Goal: Task Accomplishment & Management: Complete application form

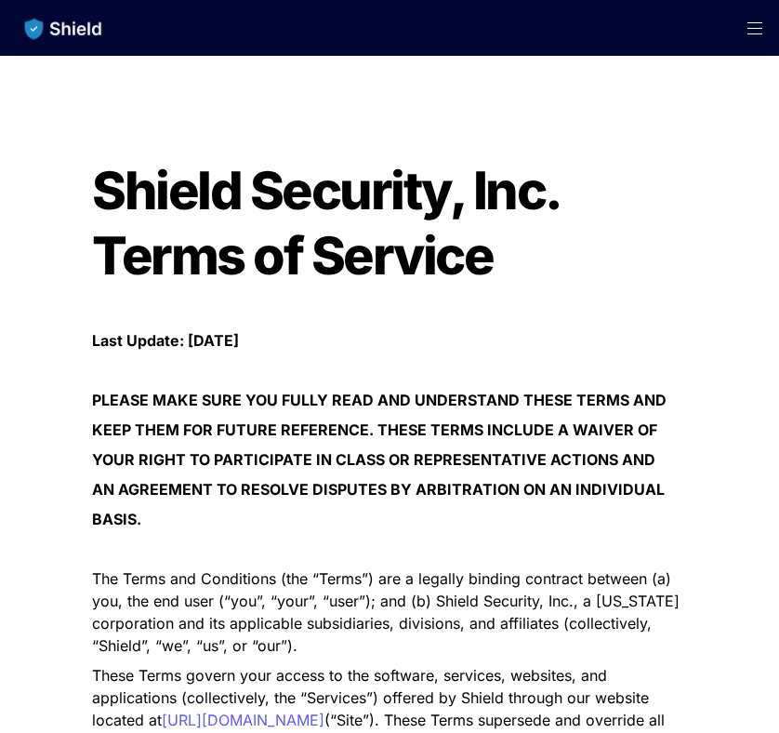
scroll to position [1375, 0]
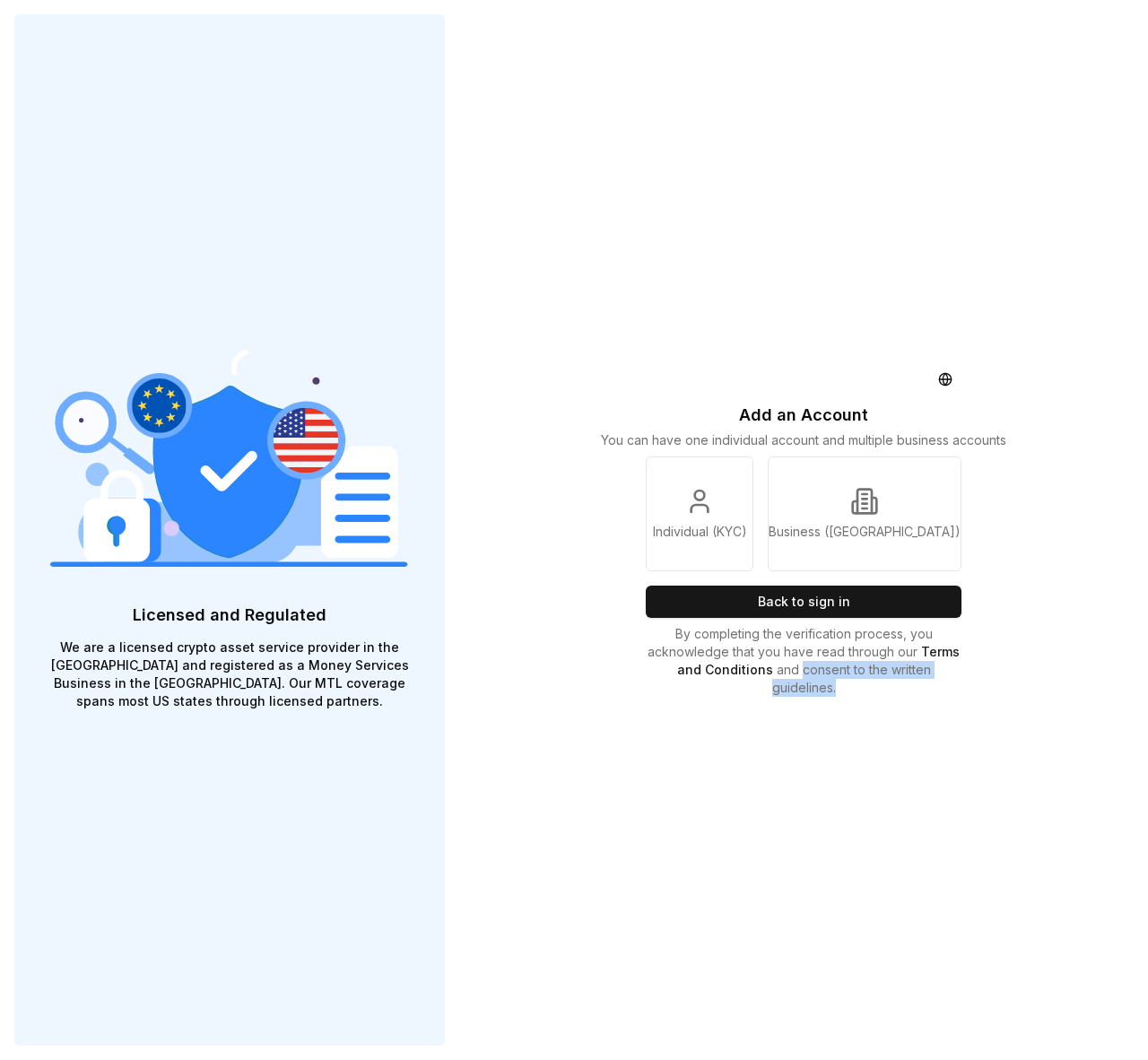
drag, startPoint x: 800, startPoint y: 673, endPoint x: 850, endPoint y: 693, distance: 53.9
click at [850, 693] on p "By completing the verification process, you acknowledge that you have read thro…" at bounding box center [804, 661] width 315 height 71
click at [741, 481] on link "Individual (KYC)" at bounding box center [700, 513] width 108 height 115
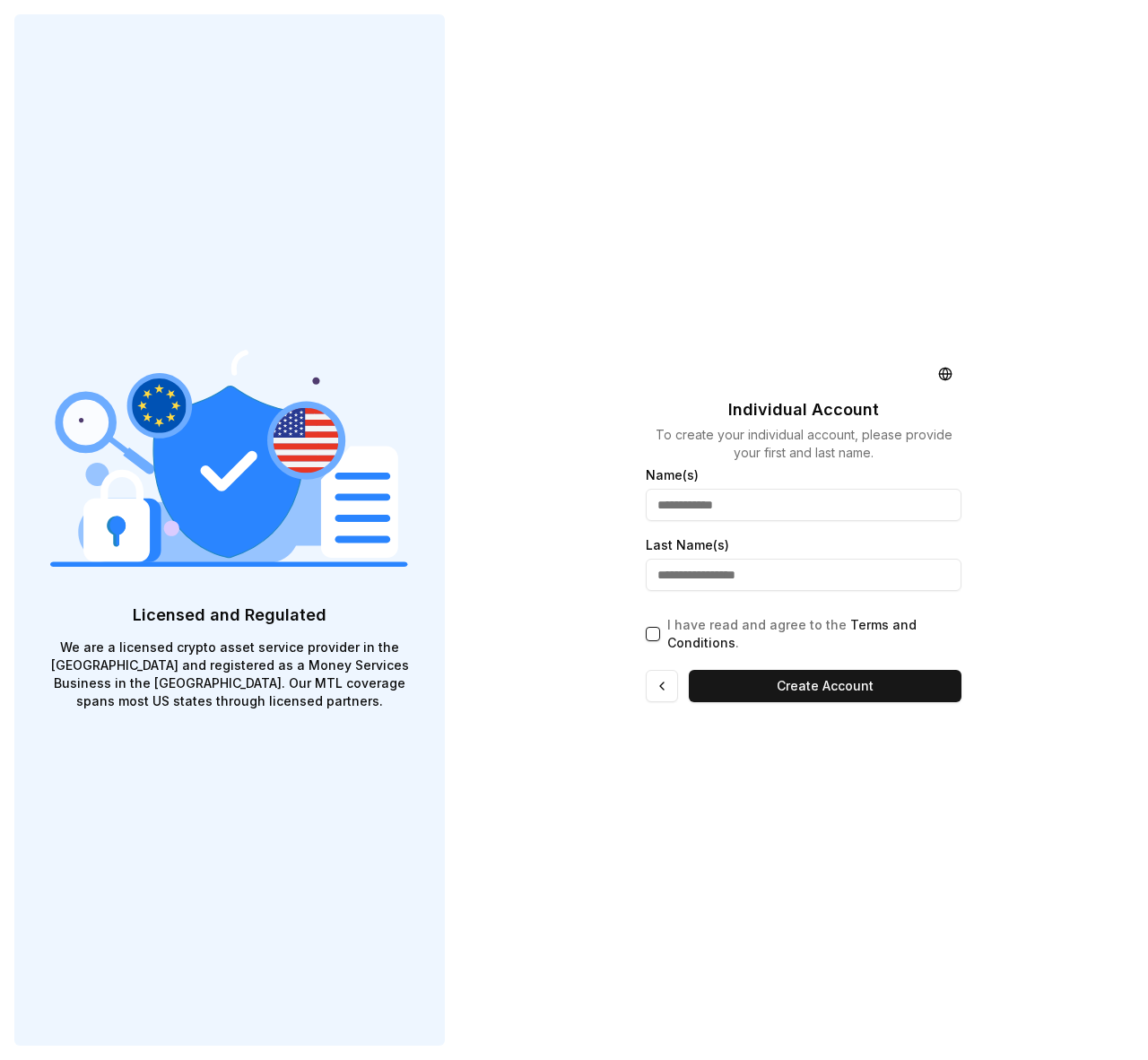
click at [731, 499] on input "text" at bounding box center [804, 504] width 315 height 32
type input "******"
type input "*****"
click at [562, 655] on div "Individual Account To create your individual account, please provide your first…" at bounding box center [804, 530] width 689 height 1060
click at [801, 430] on p "To create your individual account, please provide your first and last name." at bounding box center [804, 444] width 315 height 36
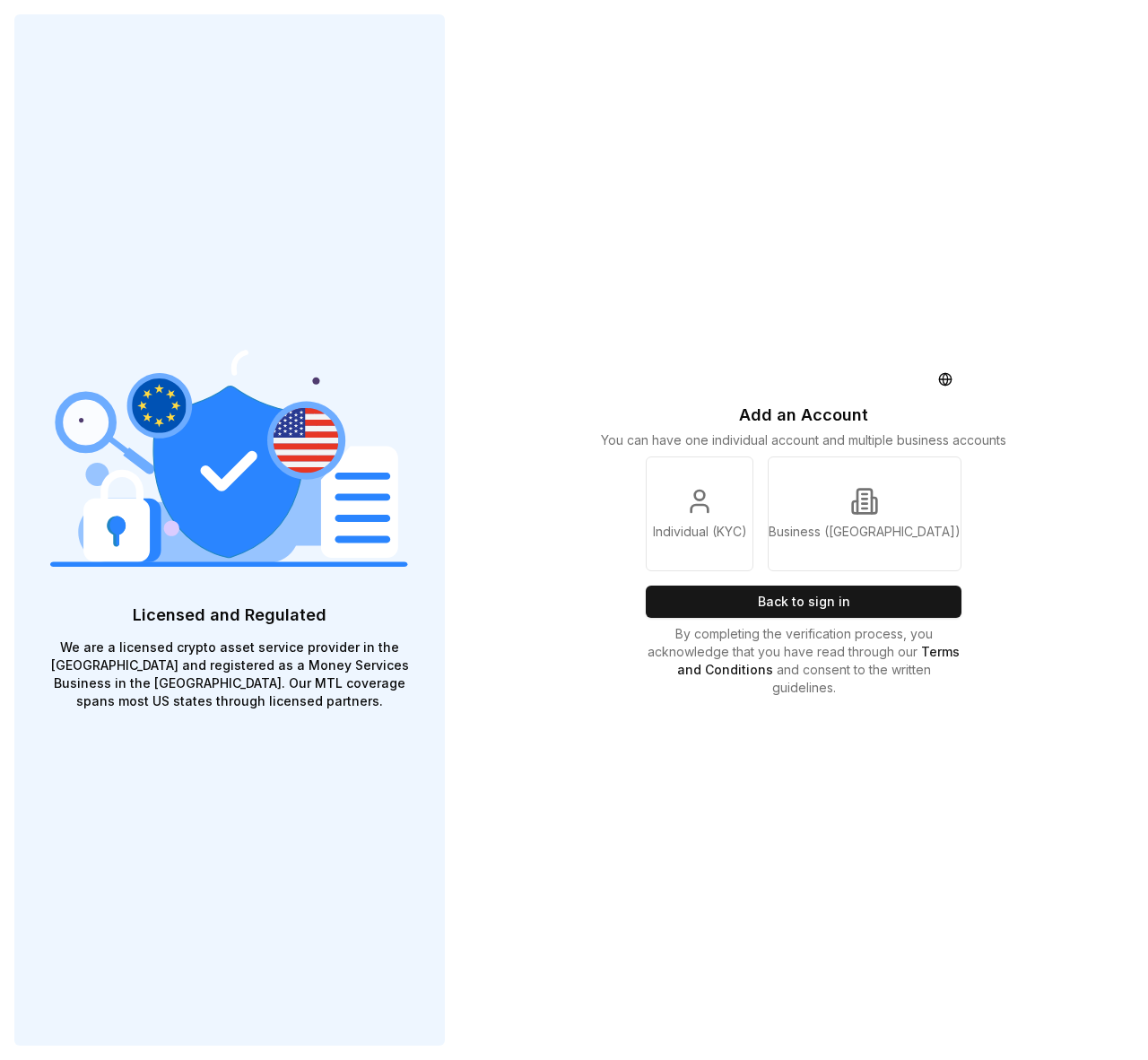
click at [580, 325] on div "Add an Account You can have one individual account and multiple business accoun…" at bounding box center [804, 530] width 689 height 1060
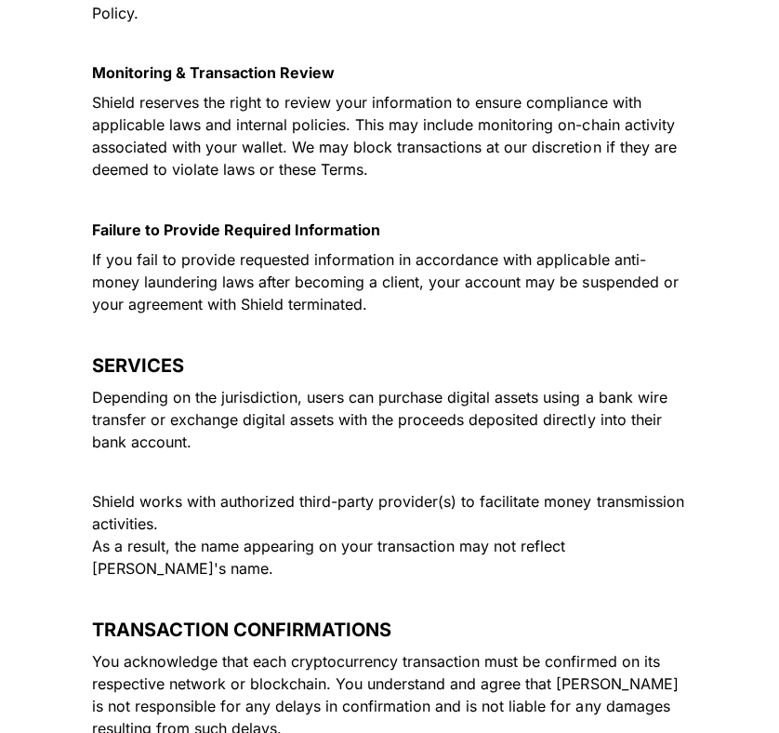
scroll to position [2749, 0]
